Goal: Navigation & Orientation: Find specific page/section

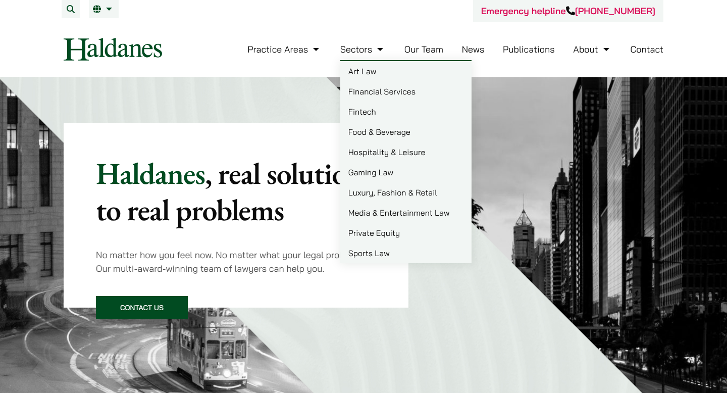
click at [429, 45] on link "Our Team" at bounding box center [423, 49] width 39 height 12
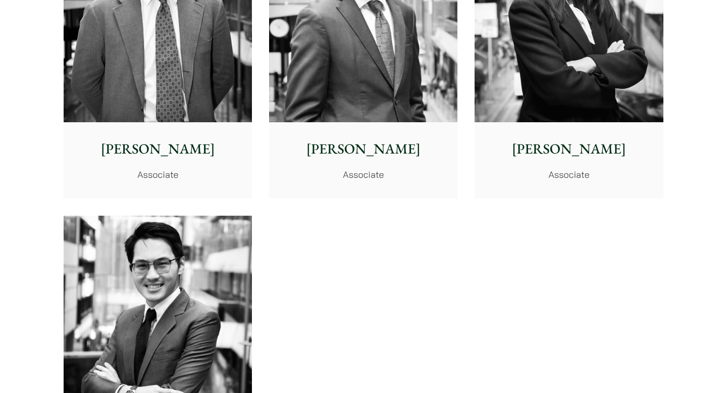
scroll to position [4250, 0]
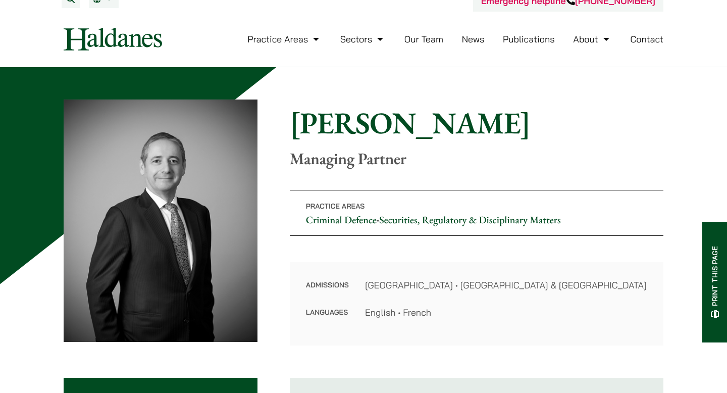
scroll to position [8, 0]
